Goal: Complete application form

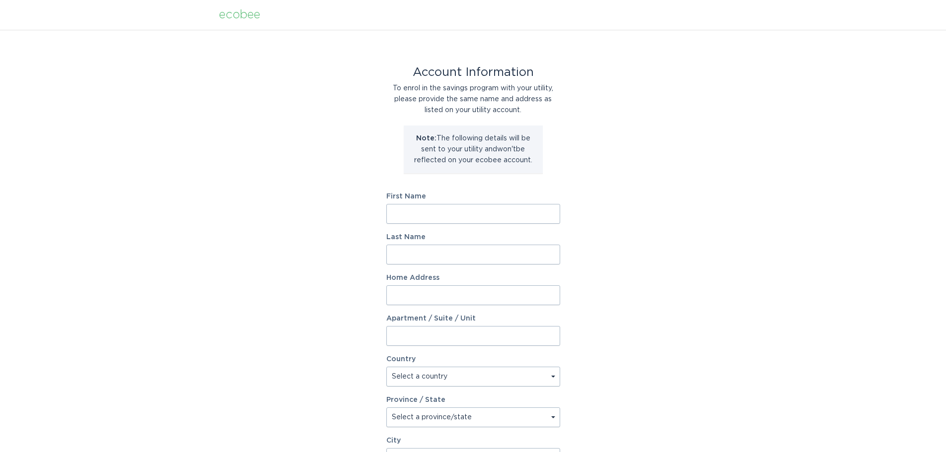
click at [530, 213] on input "First Name" at bounding box center [473, 214] width 174 height 20
type input "Yuyan"
type input "[PERSON_NAME]"
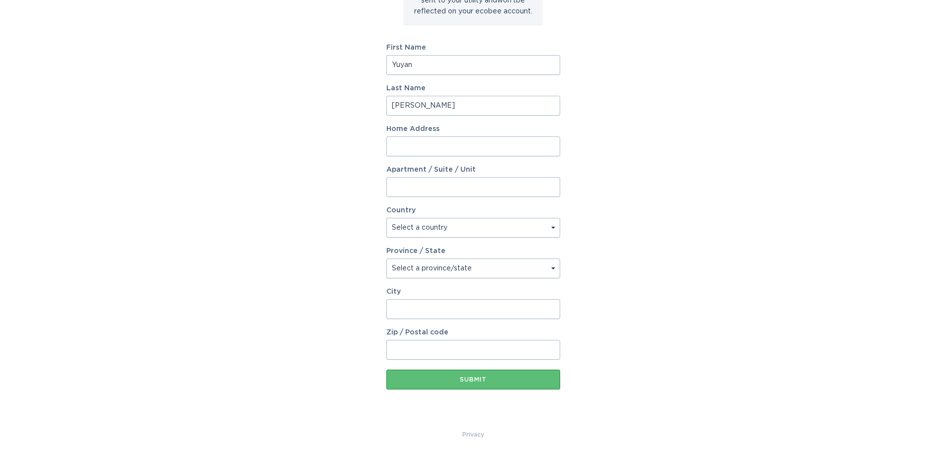
drag, startPoint x: 187, startPoint y: 237, endPoint x: 231, endPoint y: 241, distance: 44.4
click at [187, 237] on div "Account Information To enrol in the savings program with your utility, please p…" at bounding box center [473, 155] width 946 height 549
click at [432, 142] on input "Home Address" at bounding box center [473, 147] width 174 height 20
type input "10 Deerlick Crt"
type input "1502"
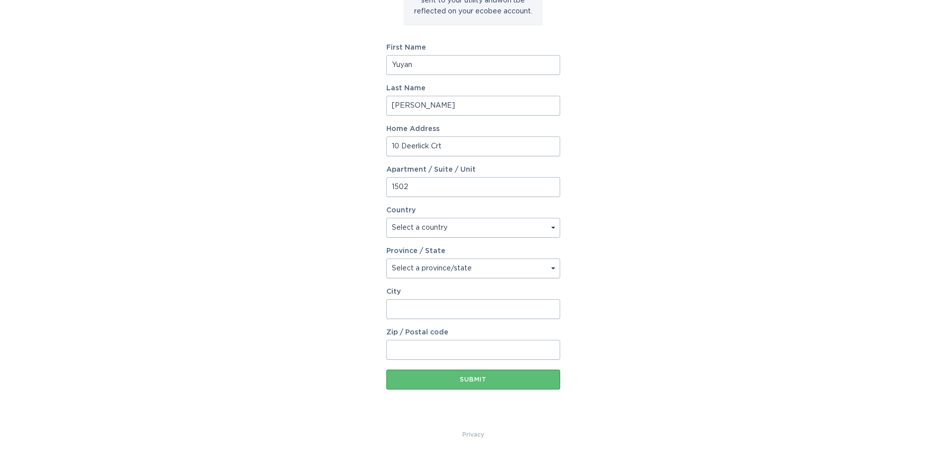
click at [481, 224] on select "Select a country Canada USA" at bounding box center [473, 228] width 174 height 20
select select "CA"
click at [386, 218] on select "Select a country Canada USA" at bounding box center [473, 228] width 174 height 20
click at [456, 273] on select "Select a province/state Alberta British Columbia Manitoba New Brunswick Newfoun…" at bounding box center [473, 269] width 174 height 20
select select "ON"
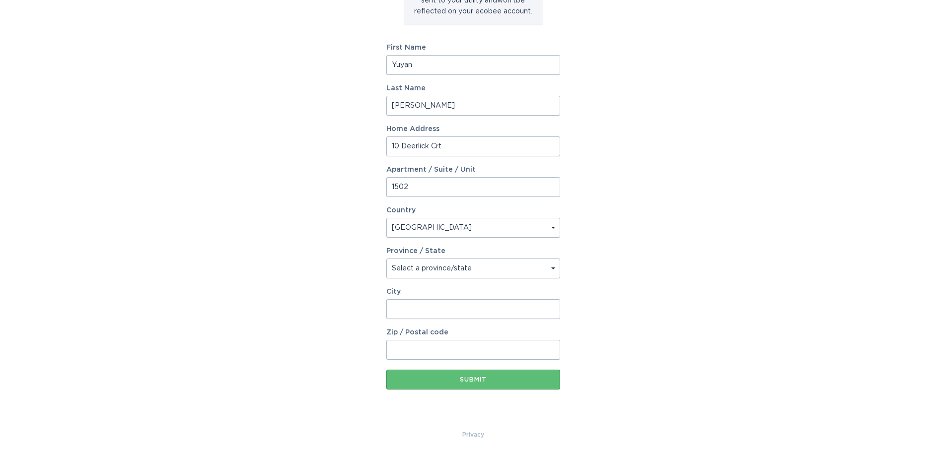
click at [386, 259] on select "Select a province/state Alberta British Columbia Manitoba New Brunswick Newfoun…" at bounding box center [473, 269] width 174 height 20
click at [446, 312] on input "City" at bounding box center [473, 309] width 174 height 20
type input "North York"
type input "M3A 0A7"
click at [536, 384] on button "Submit" at bounding box center [473, 380] width 174 height 20
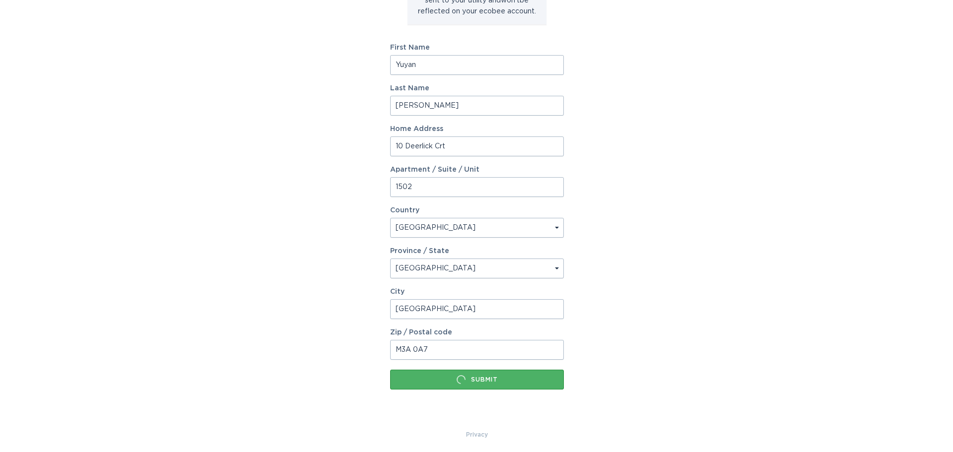
scroll to position [0, 0]
